Goal: Task Accomplishment & Management: Complete application form

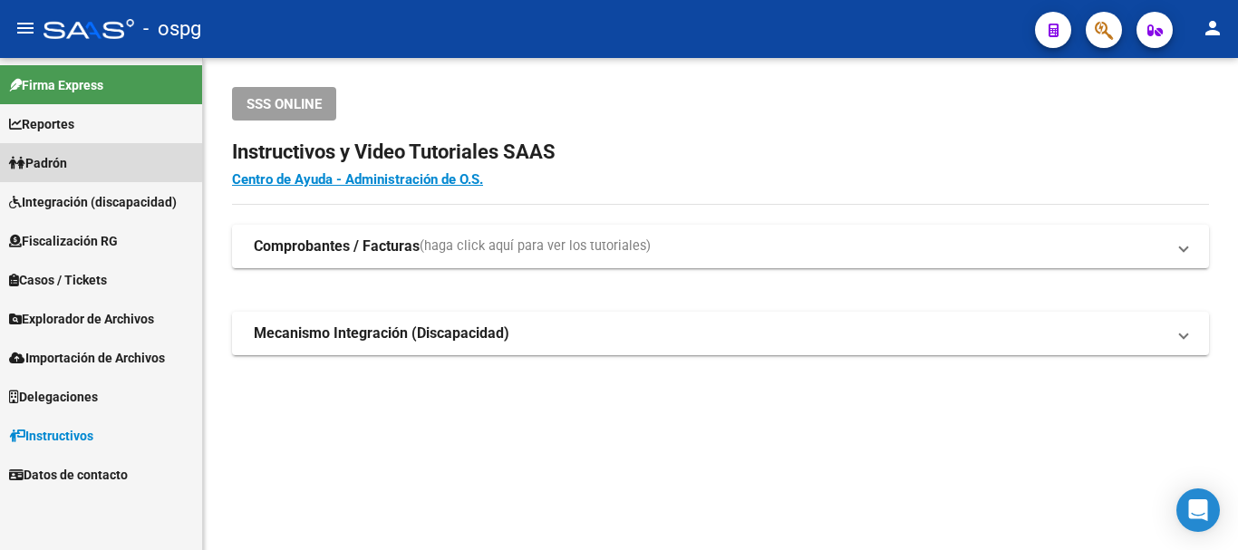
click at [67, 160] on span "Padrón" at bounding box center [38, 163] width 58 height 20
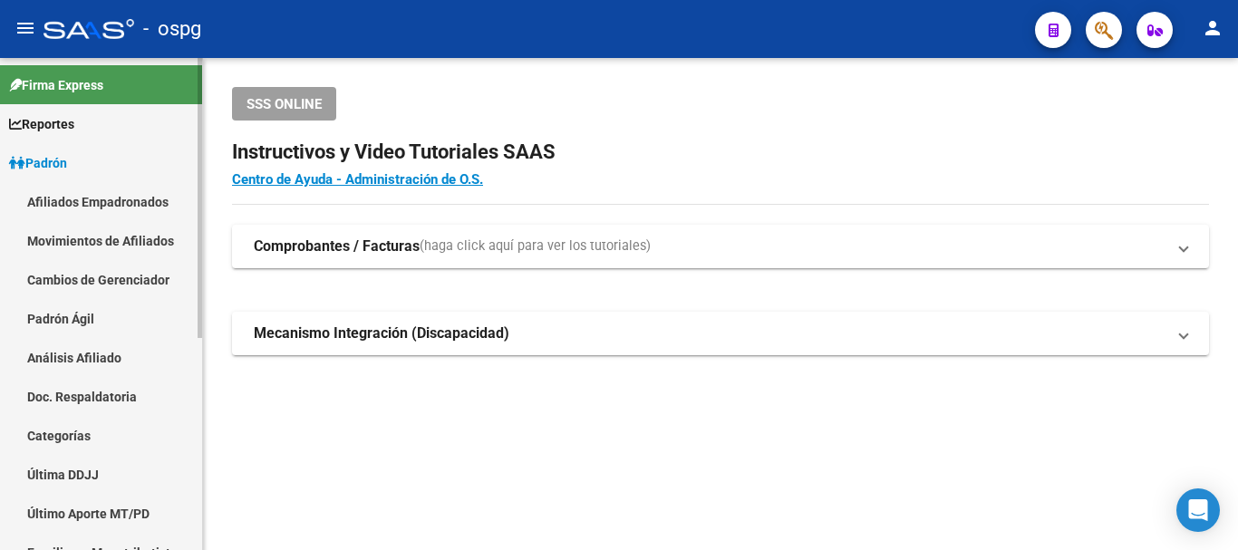
click at [54, 359] on link "Análisis Afiliado" at bounding box center [101, 357] width 202 height 39
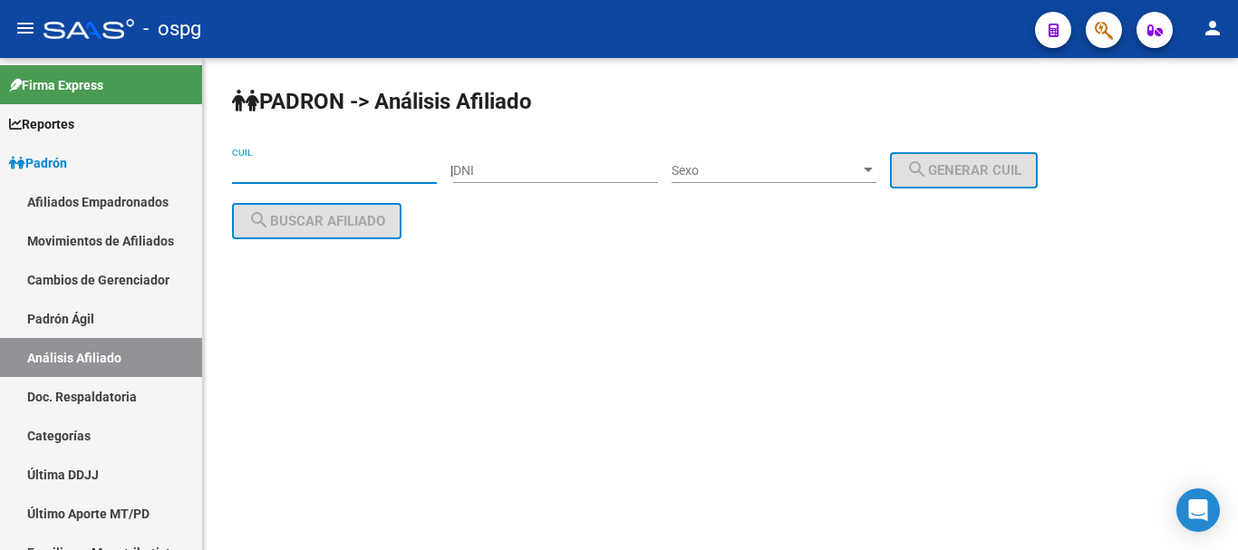
click at [282, 169] on input "CUIL" at bounding box center [334, 170] width 205 height 15
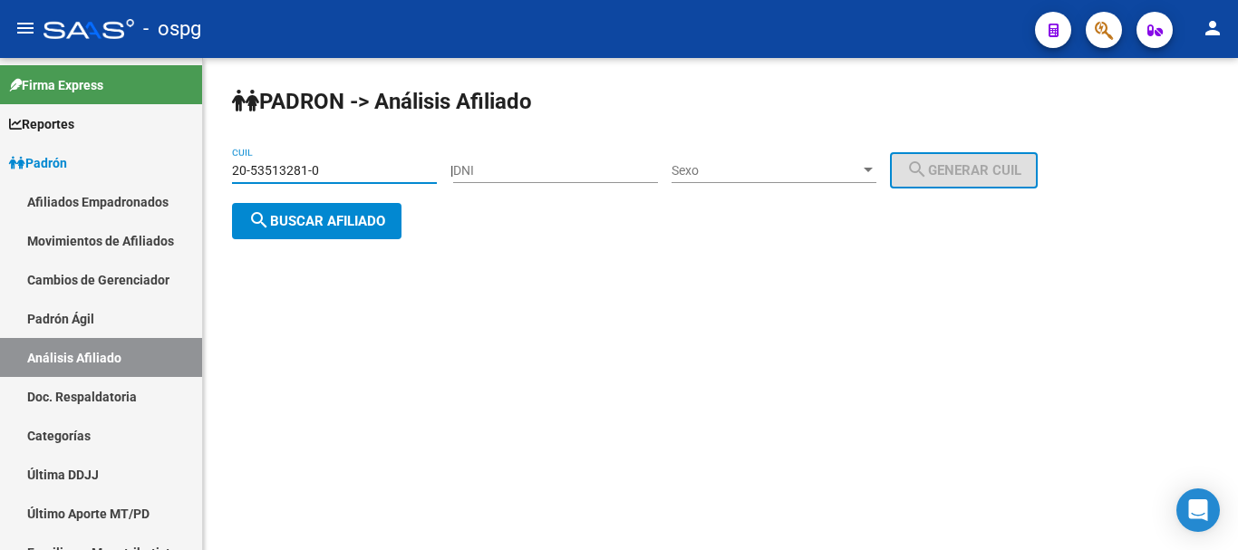
type input "20-53513281-0"
drag, startPoint x: 305, startPoint y: 211, endPoint x: 419, endPoint y: 250, distance: 119.8
click at [306, 213] on span "search Buscar afiliado" at bounding box center [316, 221] width 137 height 16
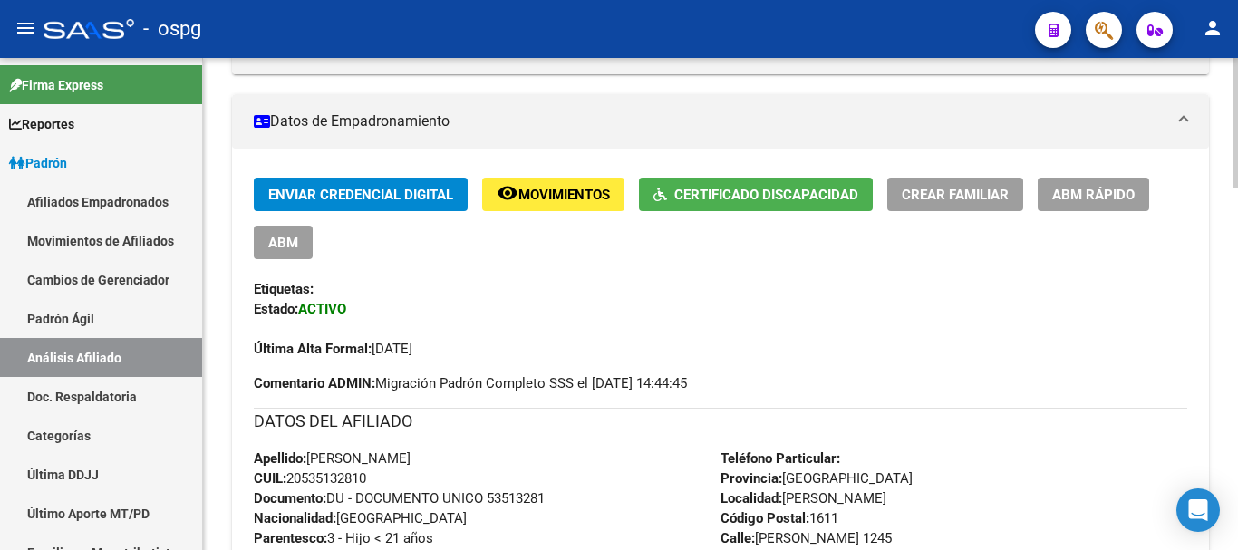
scroll to position [381, 0]
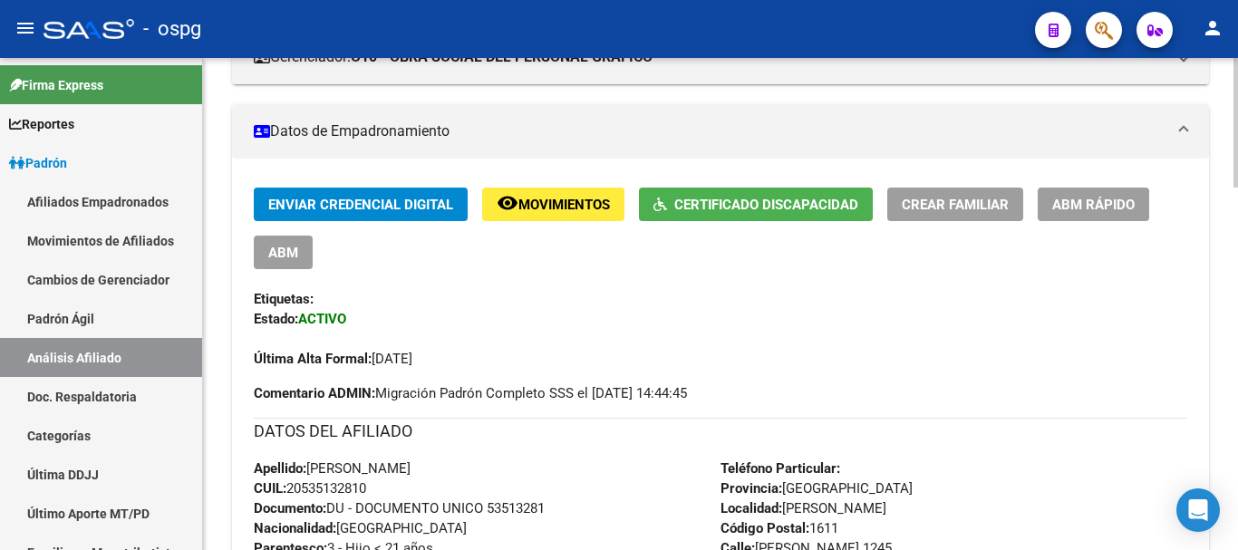
click at [1237, 224] on div at bounding box center [1236, 222] width 5 height 130
click at [1083, 201] on span "ABM Rápido" at bounding box center [1093, 205] width 82 height 16
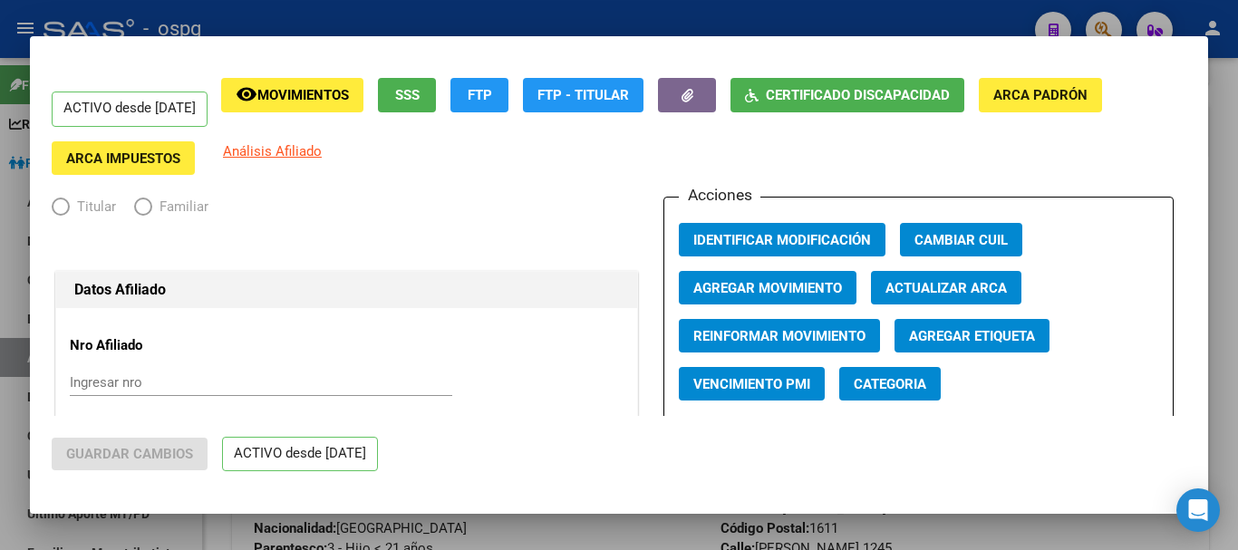
radio input "true"
type input "33-50026289-9"
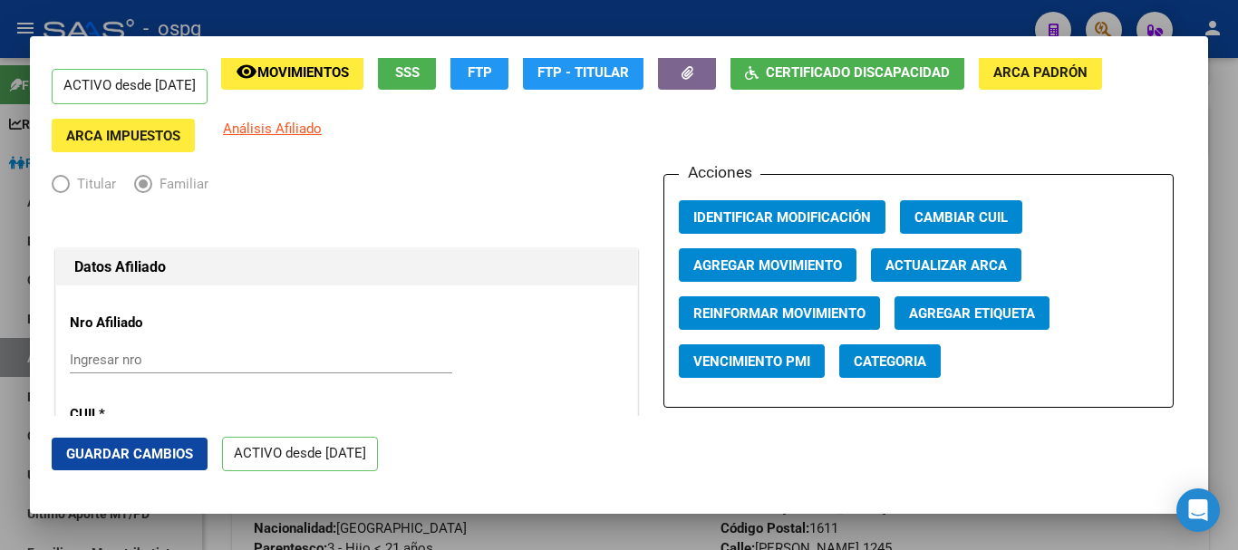
click at [754, 260] on span "Agregar Movimiento" at bounding box center [767, 265] width 149 height 16
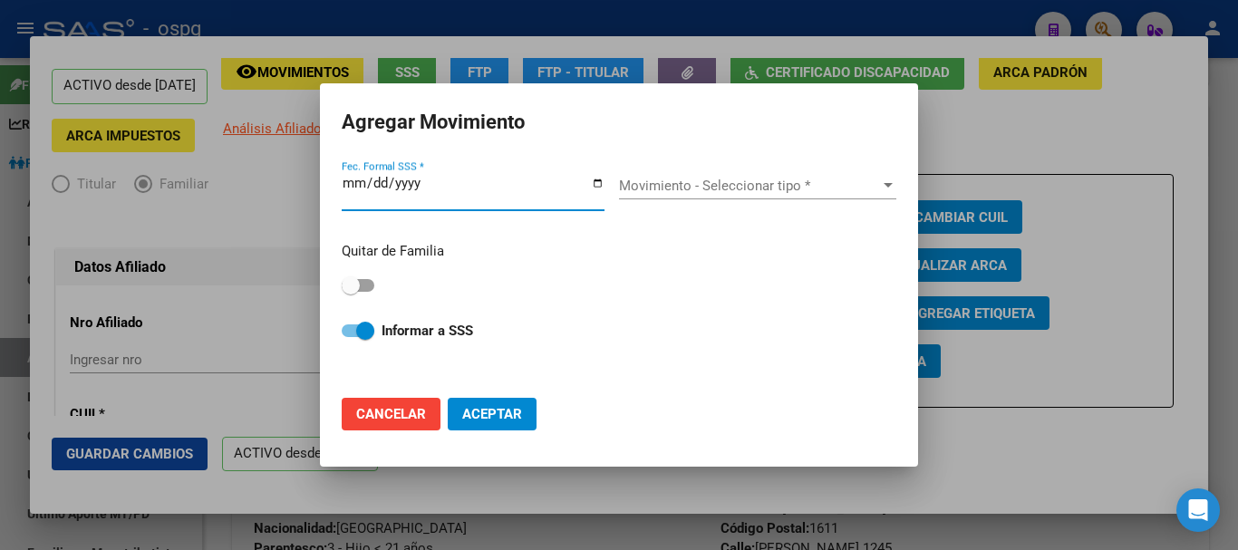
click at [894, 181] on div at bounding box center [888, 186] width 16 height 15
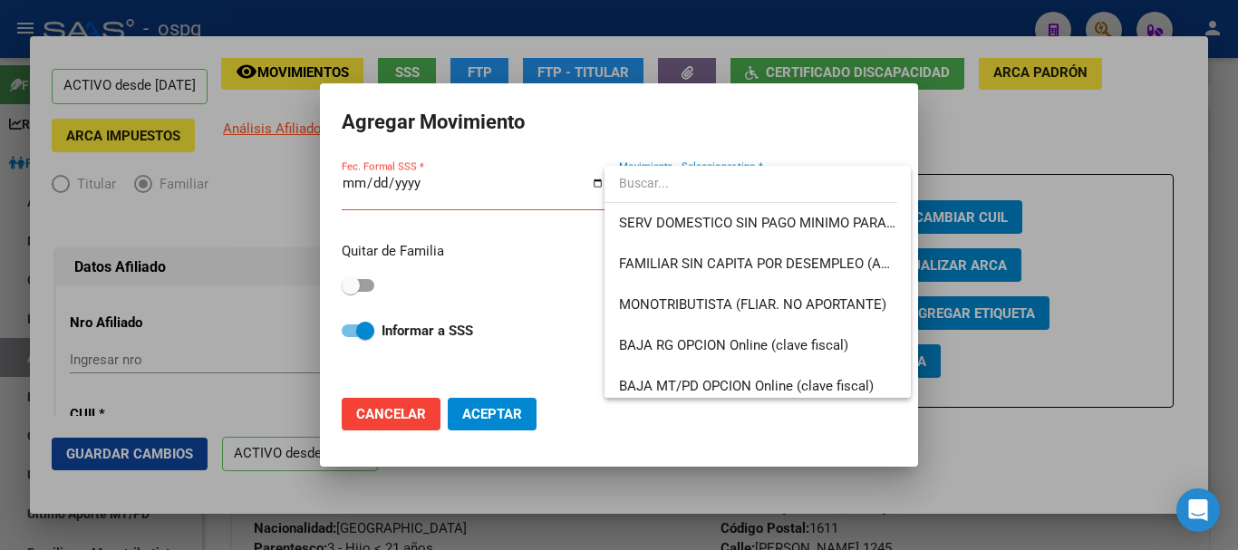
scroll to position [1318, 0]
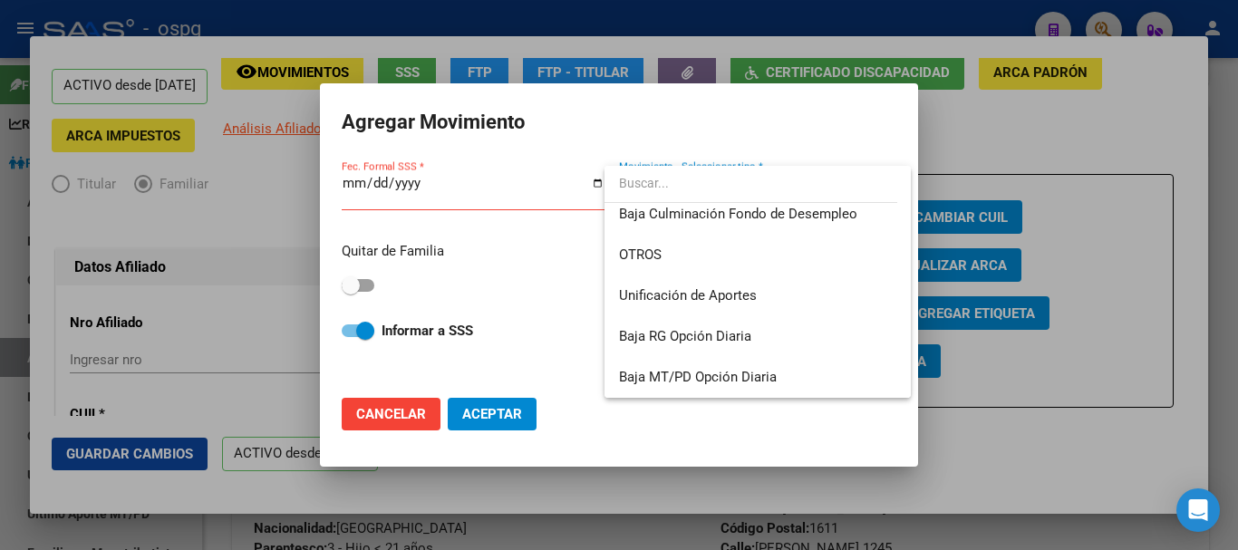
click at [1138, 148] on div at bounding box center [619, 275] width 1238 height 550
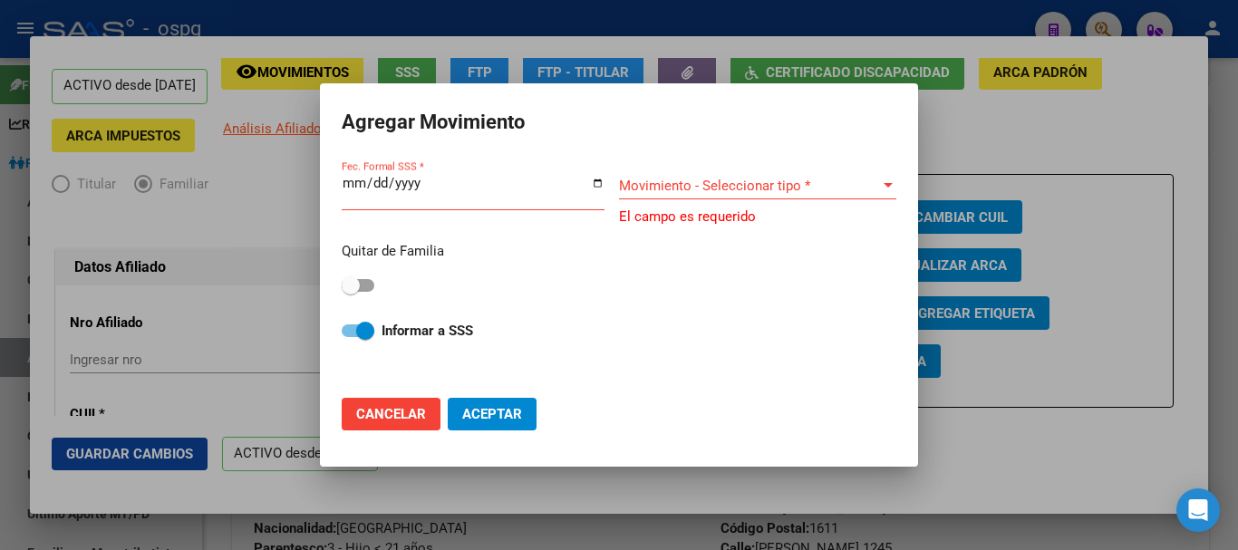
click at [988, 145] on div at bounding box center [619, 275] width 1238 height 550
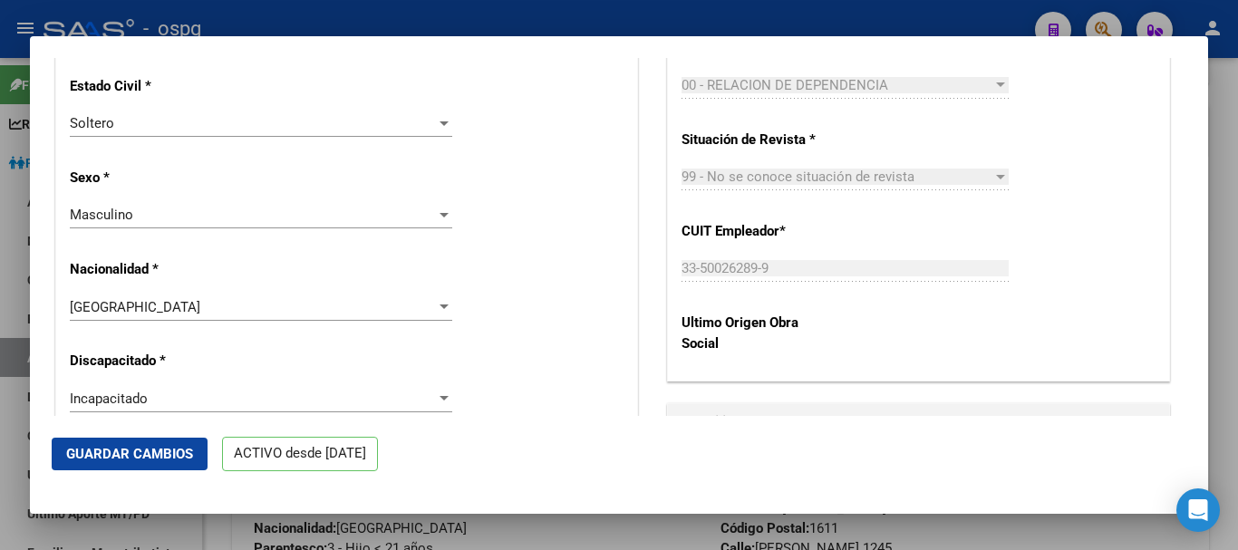
scroll to position [1070, 0]
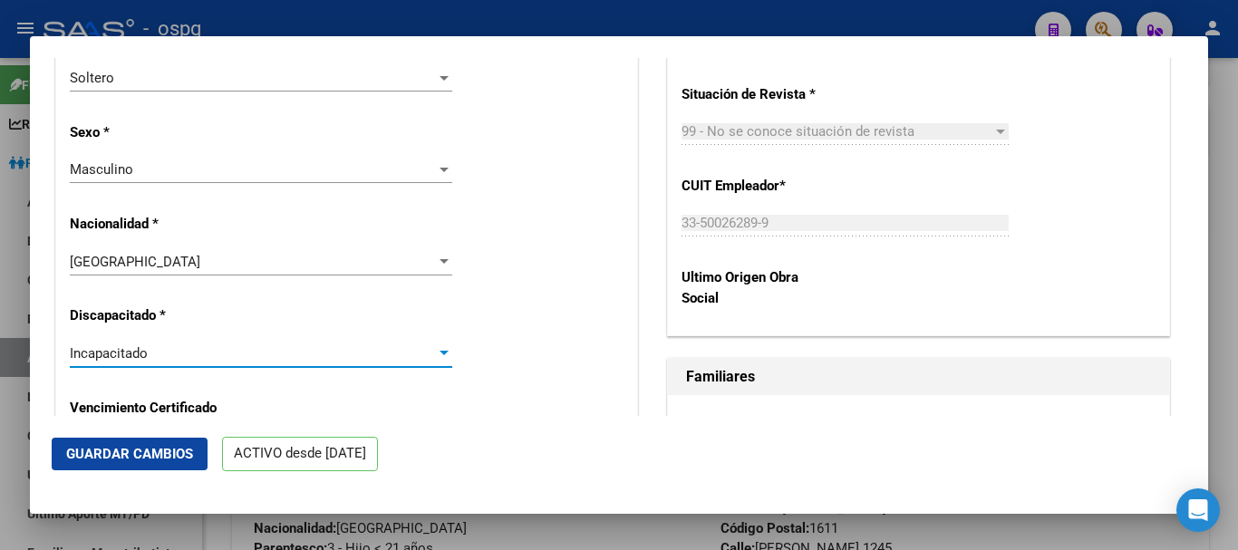
click at [436, 355] on div at bounding box center [444, 353] width 16 height 15
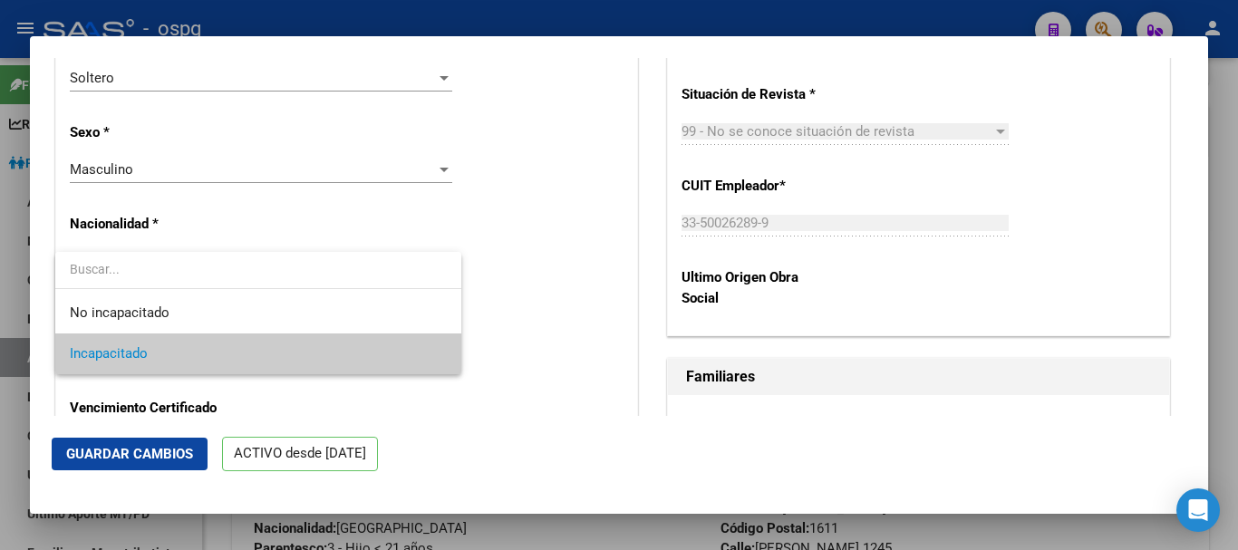
click at [183, 353] on span "Incapacitado" at bounding box center [258, 354] width 377 height 41
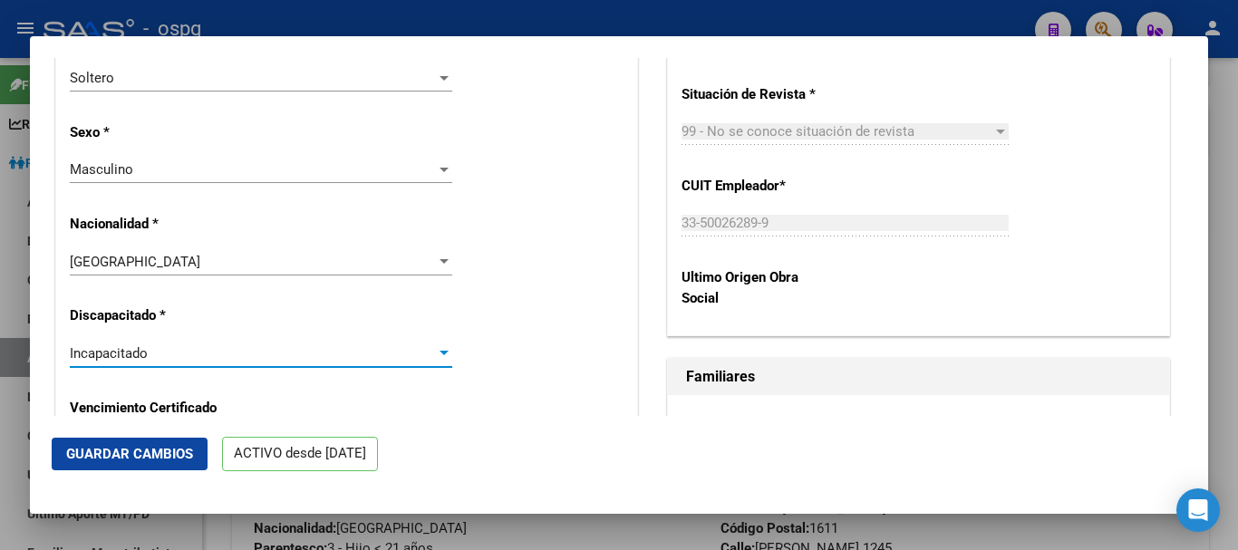
click at [106, 348] on span "Incapacitado" at bounding box center [109, 353] width 78 height 16
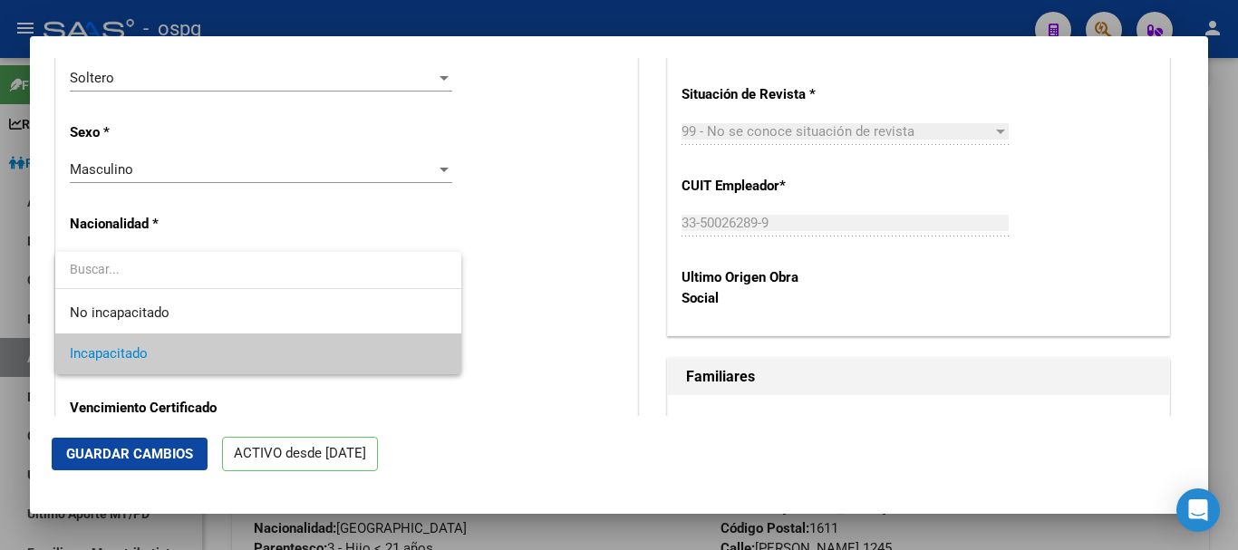
click at [270, 229] on div at bounding box center [619, 275] width 1238 height 550
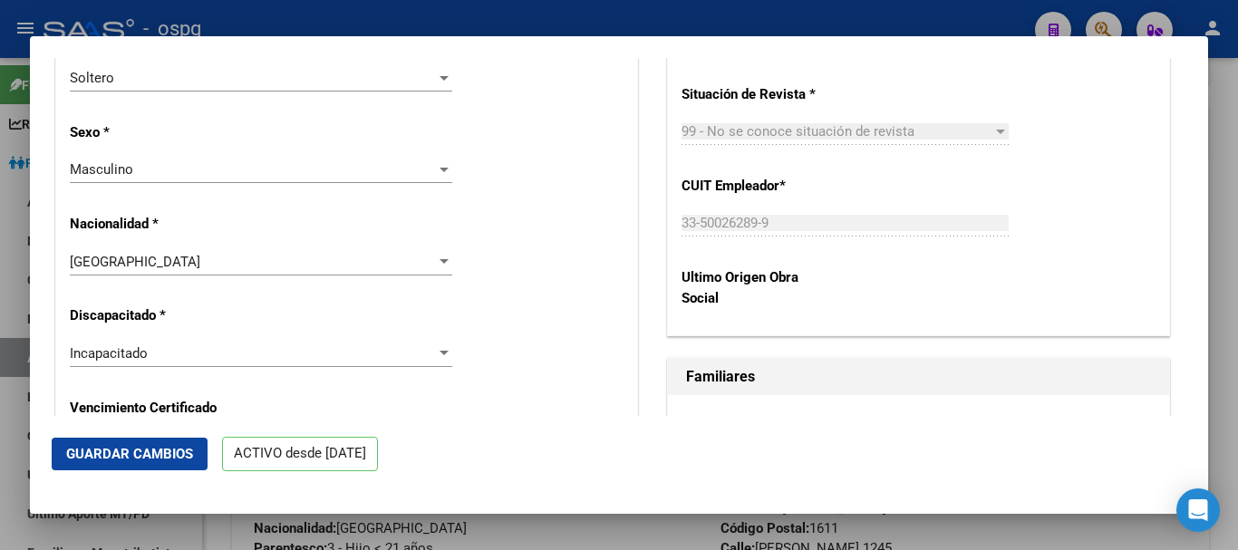
click at [102, 324] on p "Discapacitado *" at bounding box center [153, 315] width 166 height 21
click at [162, 315] on p "Discapacitado *" at bounding box center [153, 315] width 166 height 21
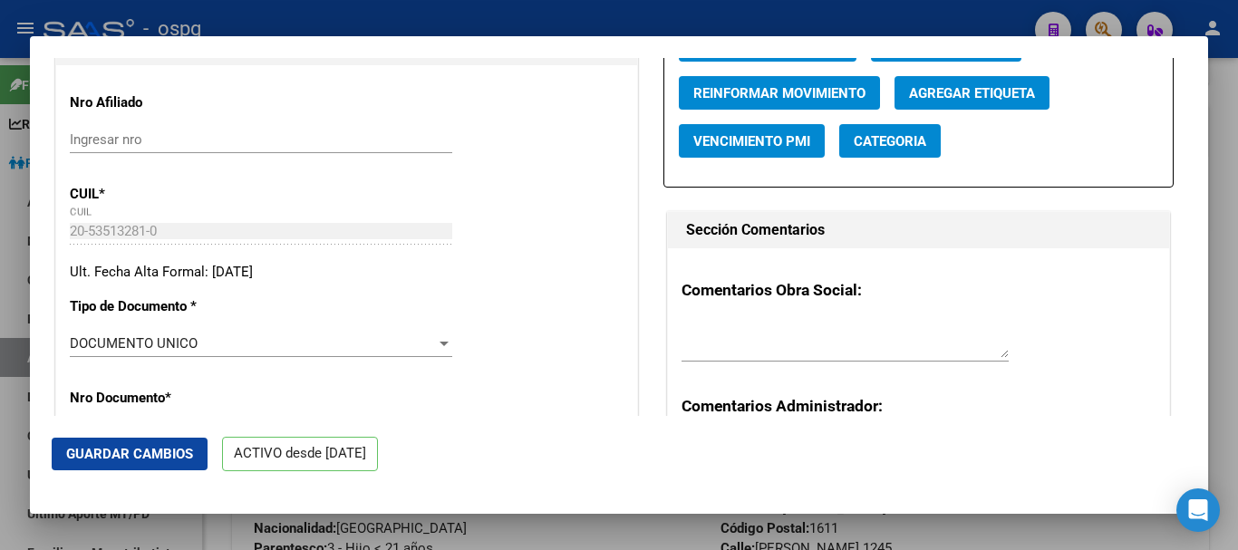
scroll to position [0, 0]
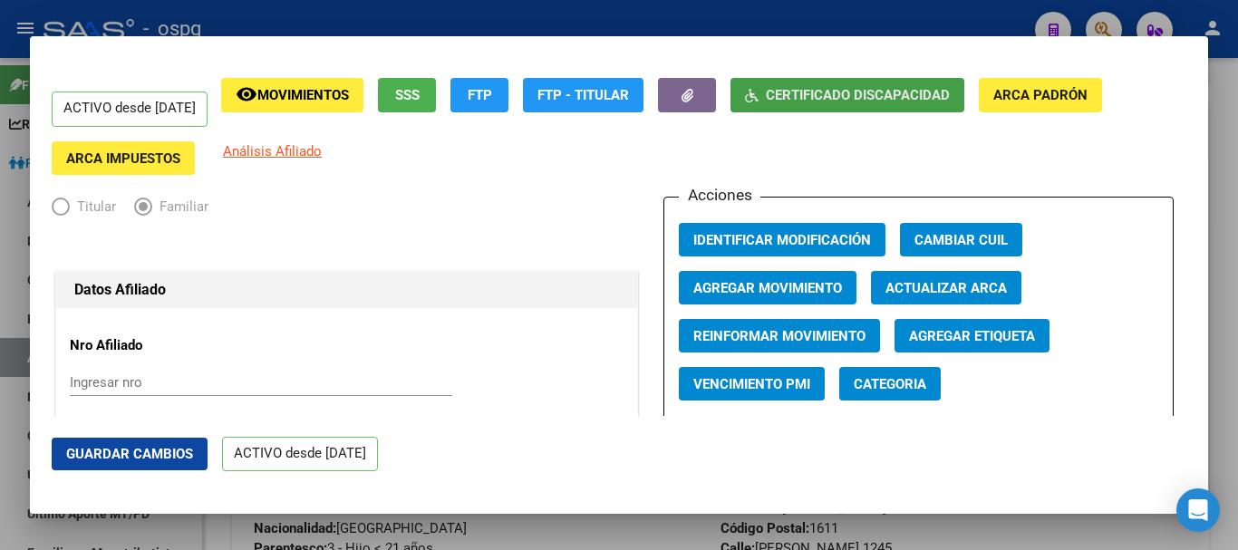
click at [852, 88] on span "Certificado Discapacidad" at bounding box center [858, 96] width 184 height 16
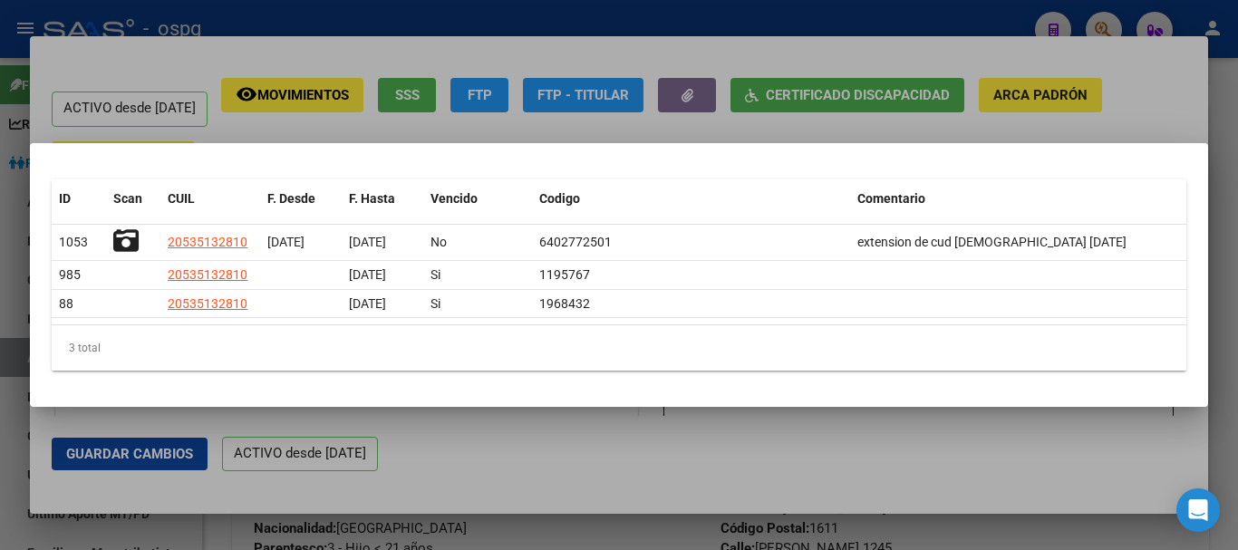
click at [878, 137] on div at bounding box center [619, 275] width 1238 height 550
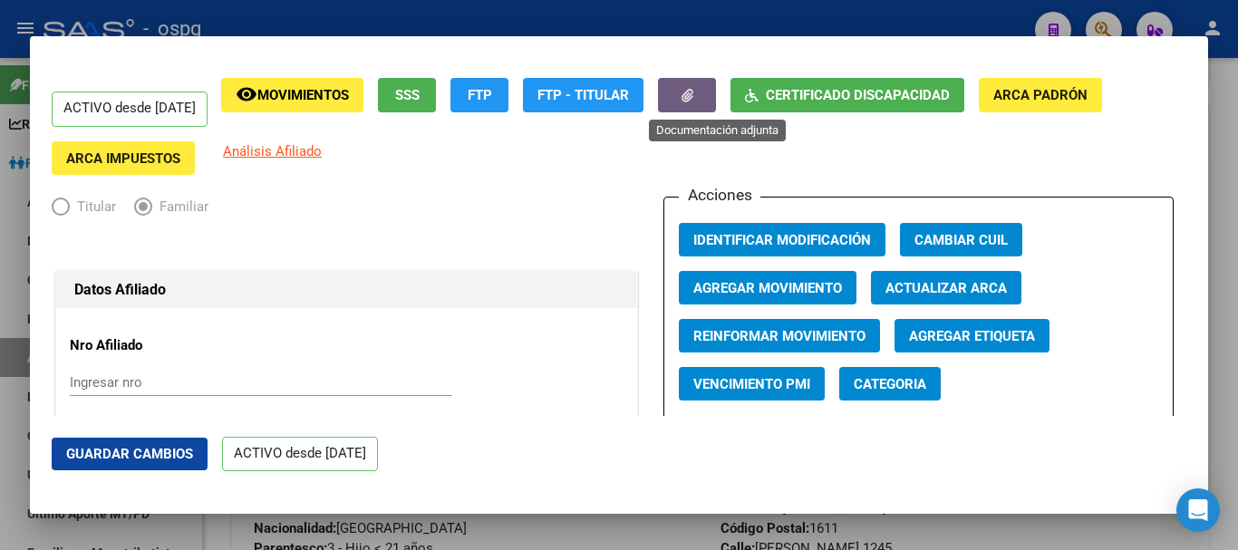
click at [715, 104] on button "button" at bounding box center [687, 95] width 58 height 34
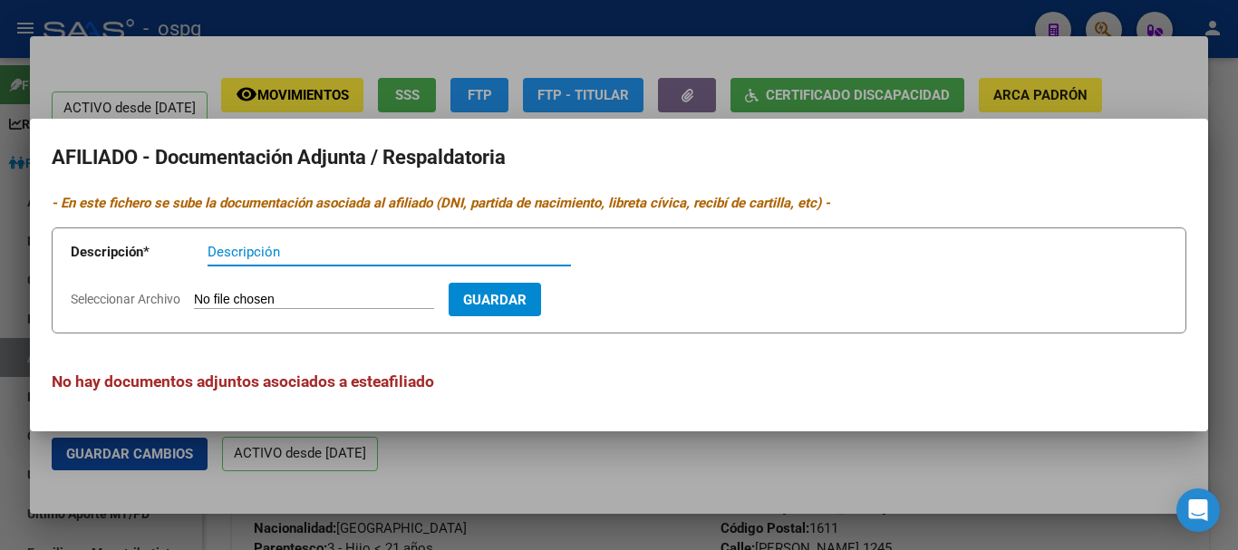
click at [409, 295] on input "Seleccionar Archivo" at bounding box center [314, 300] width 240 height 17
click at [289, 287] on form "Descripción * Descripción Seleccionar Archivo Guardar" at bounding box center [619, 281] width 1135 height 106
click at [305, 252] on input "Descripción" at bounding box center [389, 252] width 363 height 16
type input "CERT ACTUALIZADO"
click at [341, 302] on input "Seleccionar Archivo" at bounding box center [314, 300] width 240 height 17
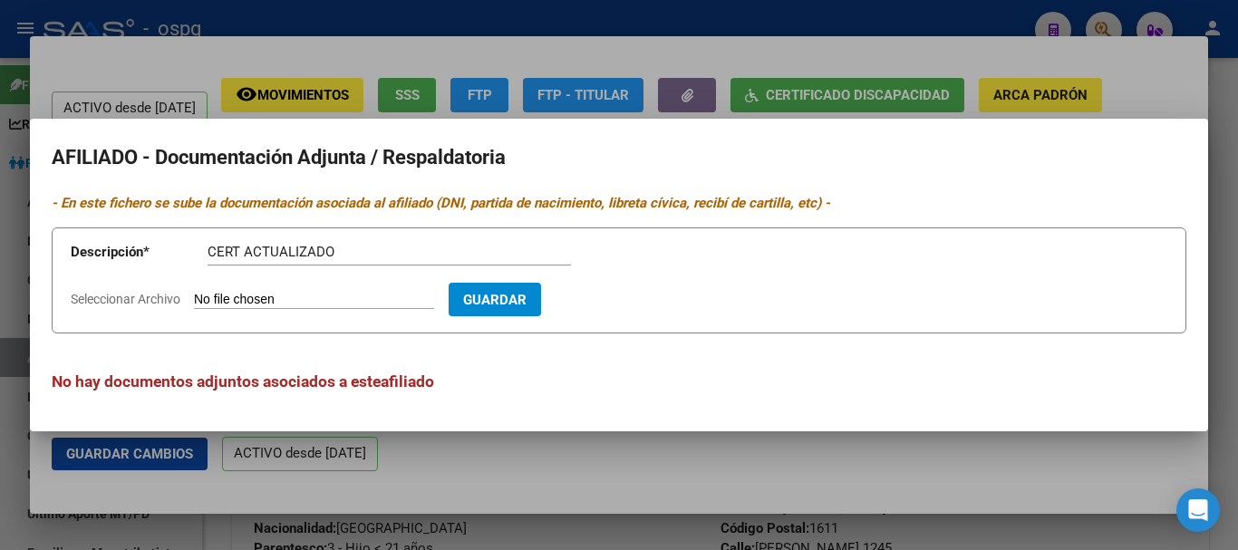
type input "C:\fakepath\20250814003226110.pdf"
click at [632, 304] on span "Guardar" at bounding box center [599, 300] width 63 height 16
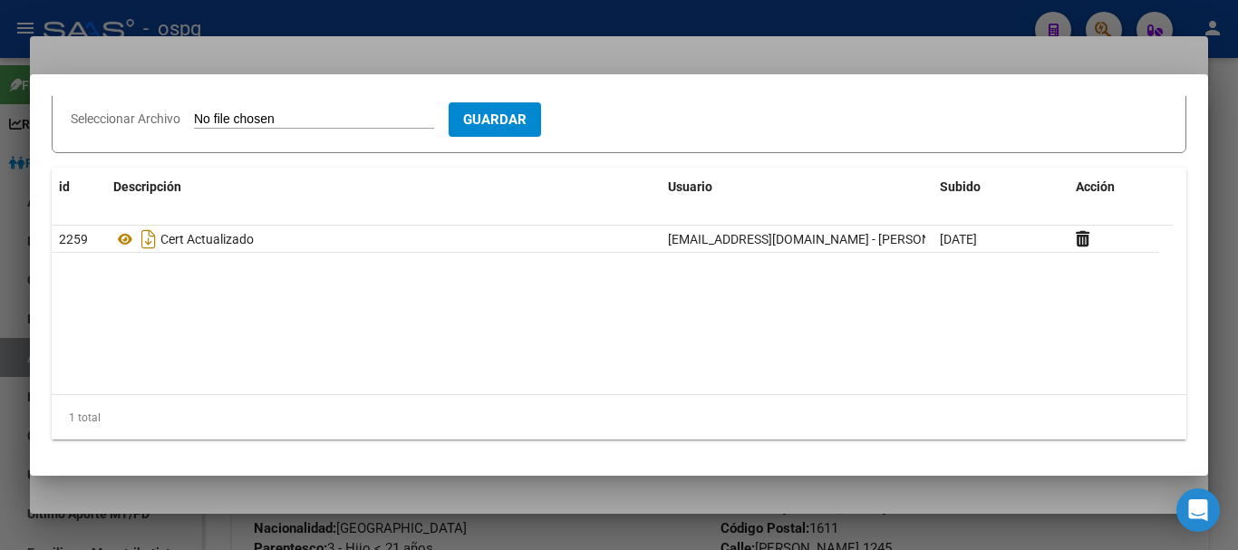
scroll to position [10, 0]
